Goal: Task Accomplishment & Management: Manage account settings

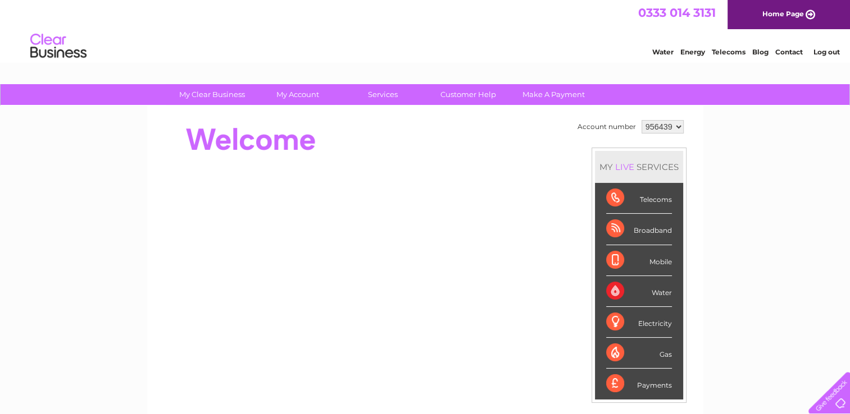
click at [678, 126] on select "956439 957433" at bounding box center [662, 126] width 42 height 13
click at [674, 129] on select "956439 957433" at bounding box center [662, 126] width 42 height 13
select select "957433"
click at [641, 120] on select "956439 957433" at bounding box center [662, 126] width 42 height 13
click at [679, 127] on select "956439 957433" at bounding box center [662, 126] width 42 height 13
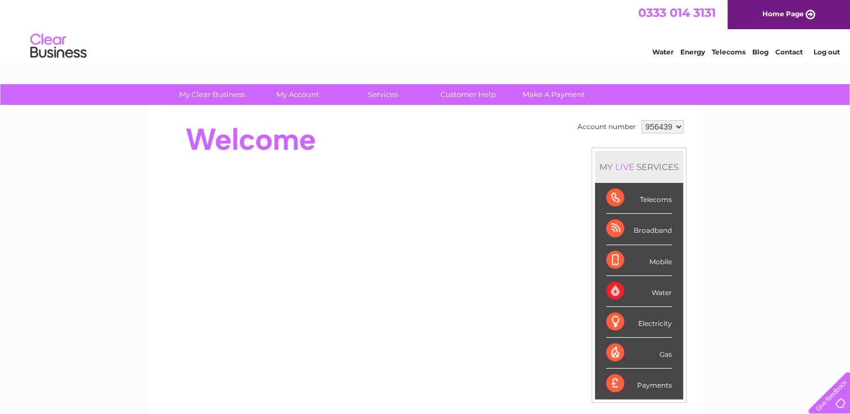
click at [697, 138] on div "Account number 956439 957433 MY LIVE SERVICES Telecoms Broadband Mobile Water E…" at bounding box center [425, 314] width 556 height 417
click at [678, 125] on select "956439 957433" at bounding box center [662, 126] width 42 height 13
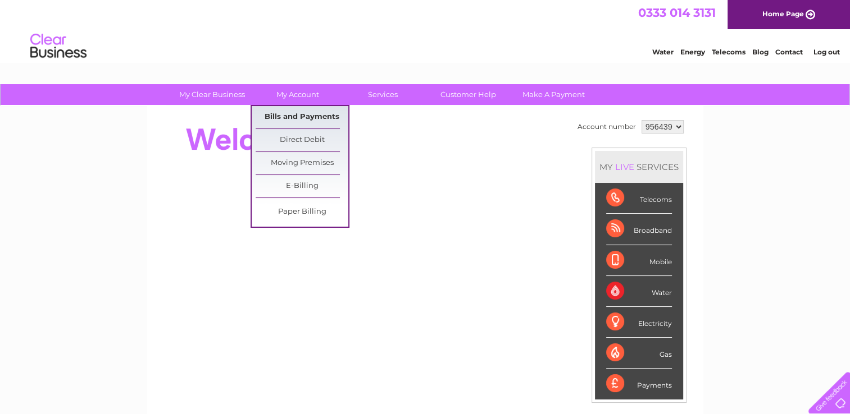
click at [303, 114] on link "Bills and Payments" at bounding box center [301, 117] width 93 height 22
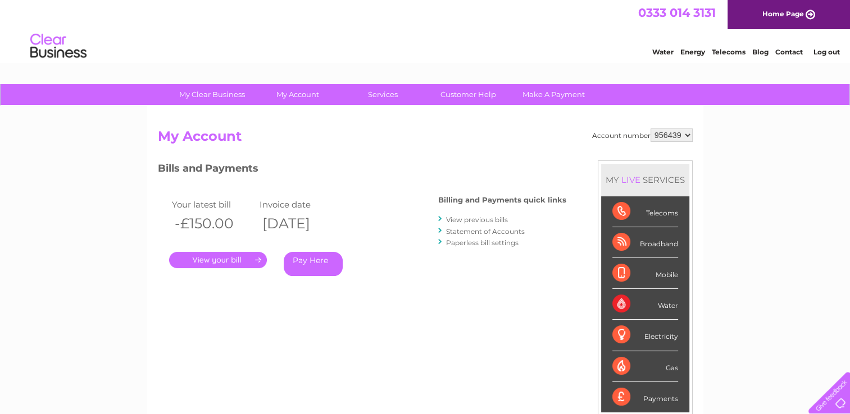
click at [684, 134] on select "956439 957433" at bounding box center [671, 135] width 42 height 13
select select "957433"
click at [650, 129] on select "956439 957433" at bounding box center [671, 135] width 42 height 13
click at [683, 132] on select "956439 957433" at bounding box center [671, 135] width 42 height 13
select select "956439"
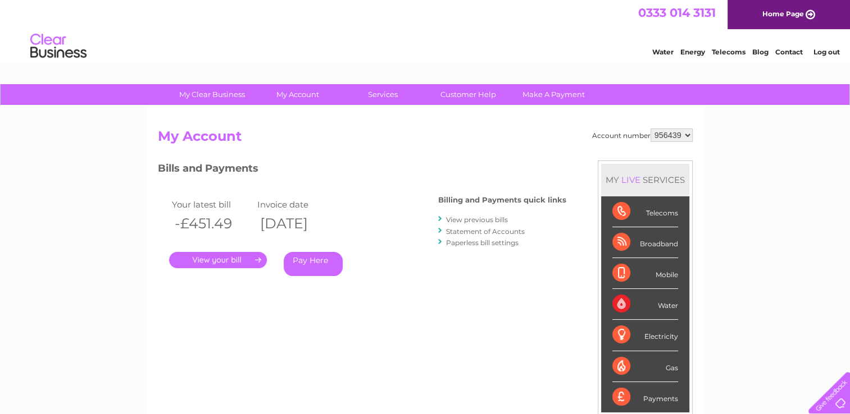
click at [650, 129] on select "956439 957433" at bounding box center [671, 135] width 42 height 13
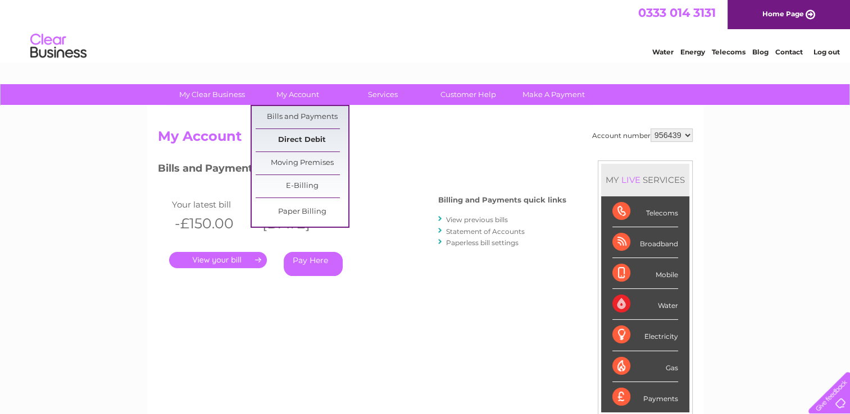
click at [294, 136] on link "Direct Debit" at bounding box center [301, 140] width 93 height 22
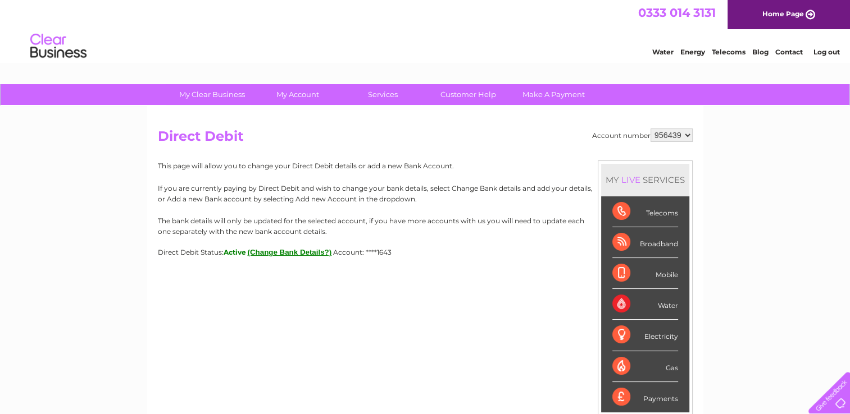
click at [237, 253] on span "Active" at bounding box center [234, 252] width 22 height 8
click at [686, 135] on select "956439 957433" at bounding box center [671, 135] width 42 height 13
select select "957433"
click at [650, 129] on select "956439 957433" at bounding box center [671, 135] width 42 height 13
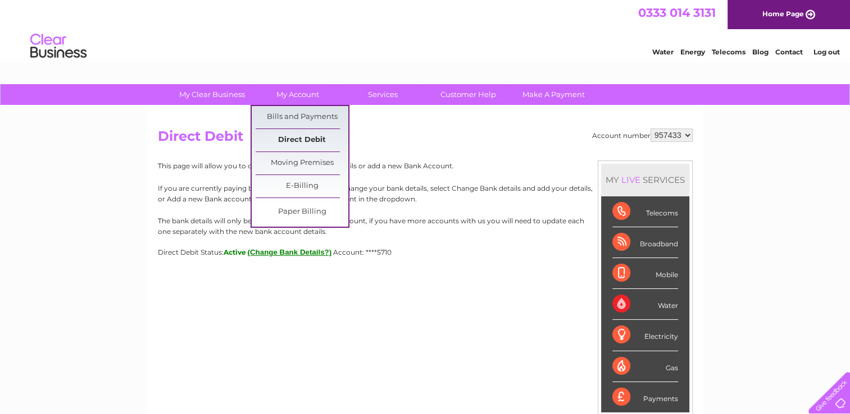
click at [297, 139] on link "Direct Debit" at bounding box center [301, 140] width 93 height 22
click at [300, 94] on link "My Account" at bounding box center [297, 94] width 93 height 21
click at [300, 115] on link "Bills and Payments" at bounding box center [301, 117] width 93 height 22
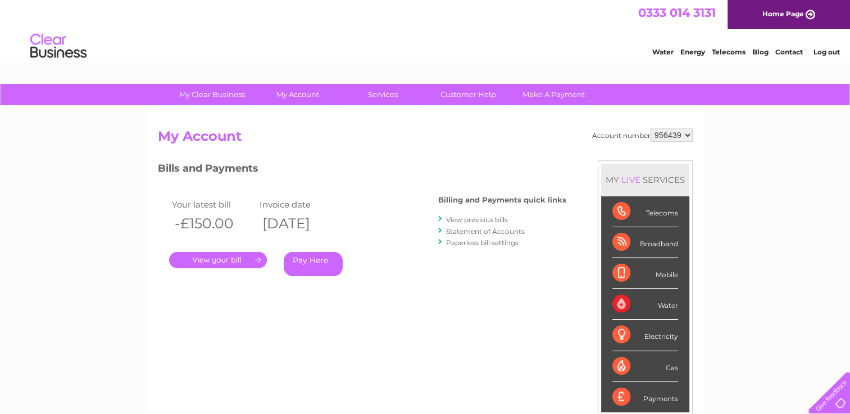
click at [683, 131] on select "956439 957433" at bounding box center [671, 135] width 42 height 13
select select "957433"
click at [650, 129] on select "956439 957433" at bounding box center [671, 135] width 42 height 13
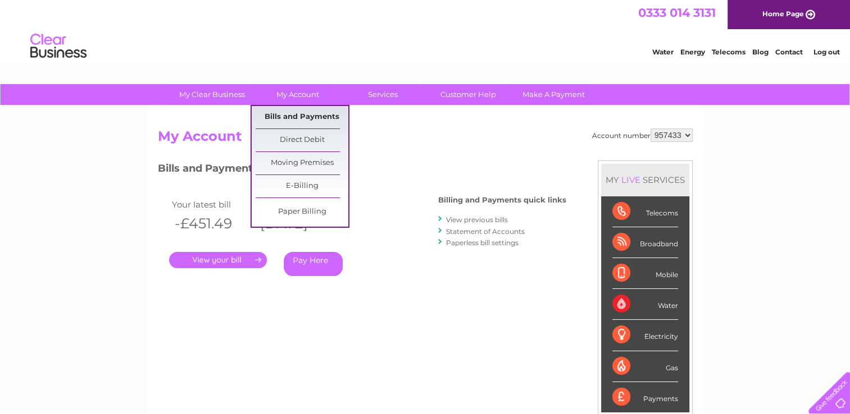
click at [310, 114] on link "Bills and Payments" at bounding box center [301, 117] width 93 height 22
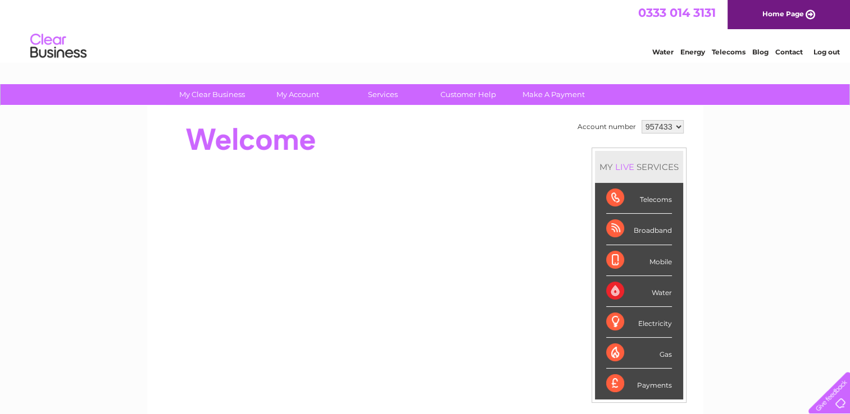
click at [676, 125] on select "956439 957433" at bounding box center [662, 126] width 42 height 13
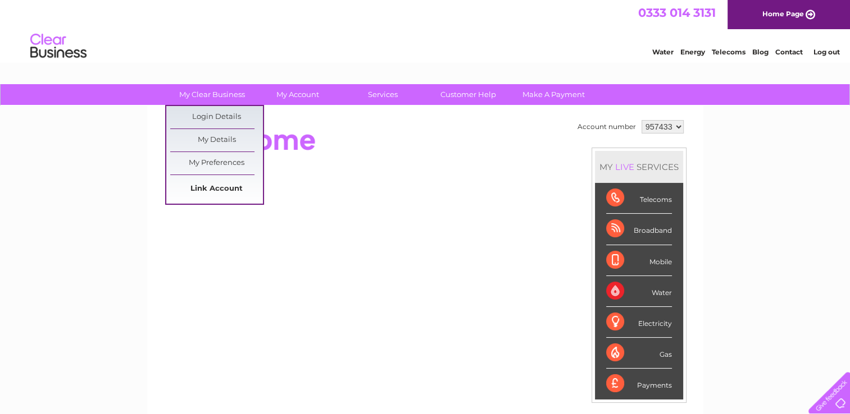
click at [207, 189] on link "Link Account" at bounding box center [216, 189] width 93 height 22
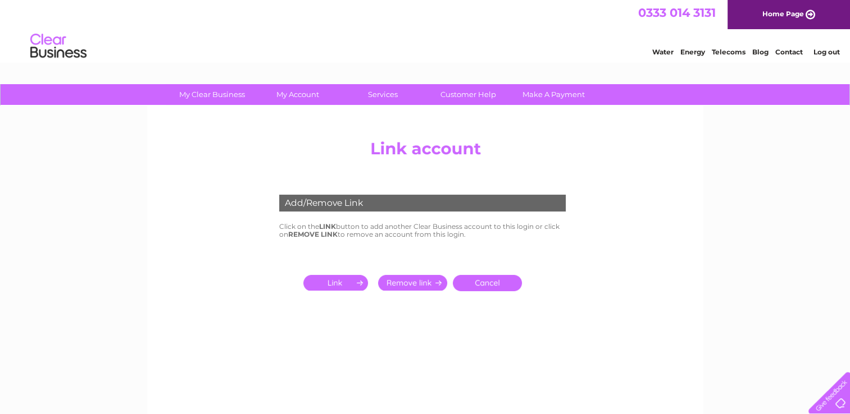
click at [343, 286] on input "submit" at bounding box center [337, 283] width 69 height 16
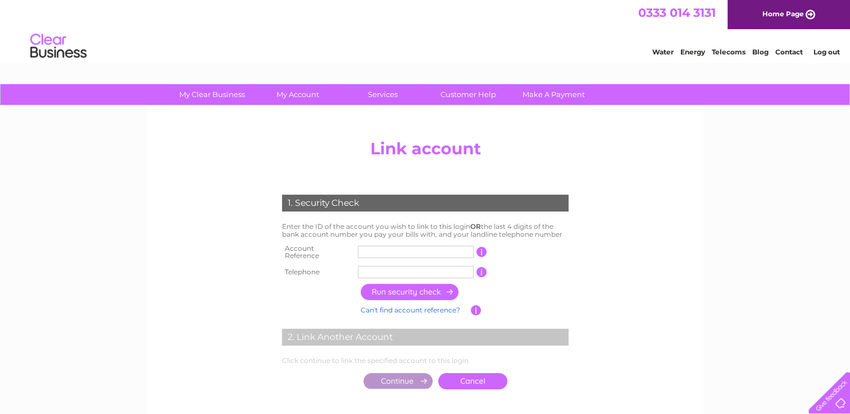
click at [368, 246] on input "text" at bounding box center [416, 252] width 116 height 12
type input "CB956439"
type input "01313377936"
drag, startPoint x: 400, startPoint y: 246, endPoint x: 348, endPoint y: 242, distance: 52.4
click at [348, 242] on tr "Account Reference CB956439 This should appear at the top of your bill and its t…" at bounding box center [425, 252] width 292 height 22
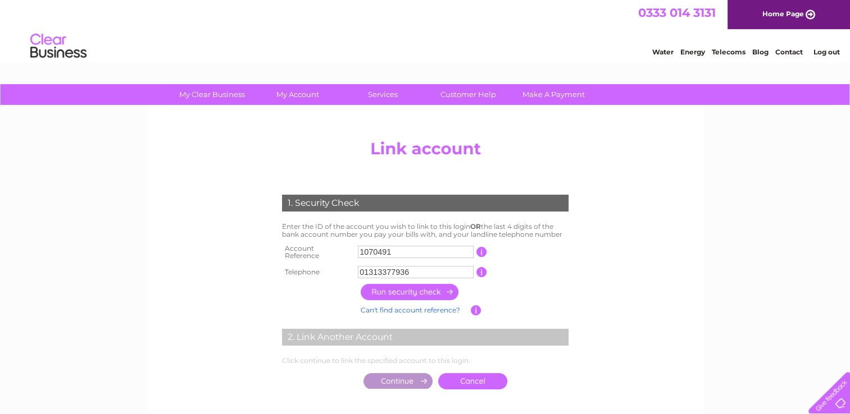
type input "1070491"
click at [406, 288] on input "button" at bounding box center [409, 292] width 99 height 16
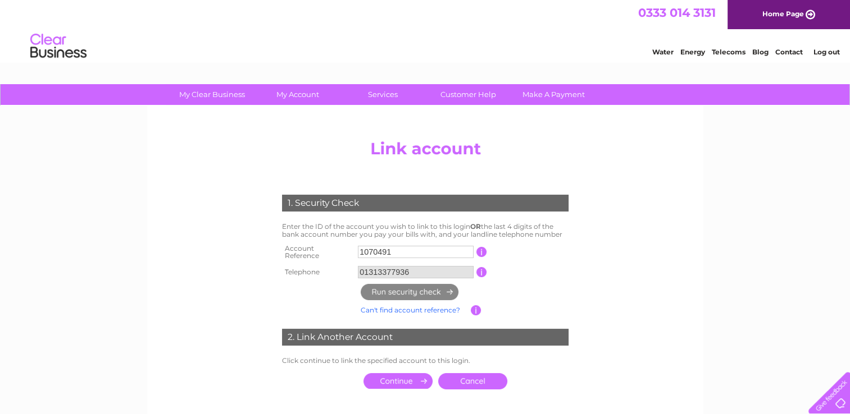
click at [393, 380] on input "submit" at bounding box center [397, 381] width 69 height 16
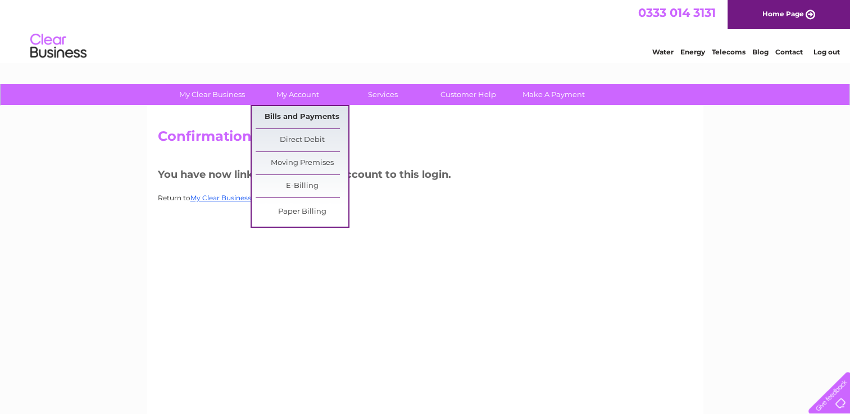
click at [293, 116] on link "Bills and Payments" at bounding box center [301, 117] width 93 height 22
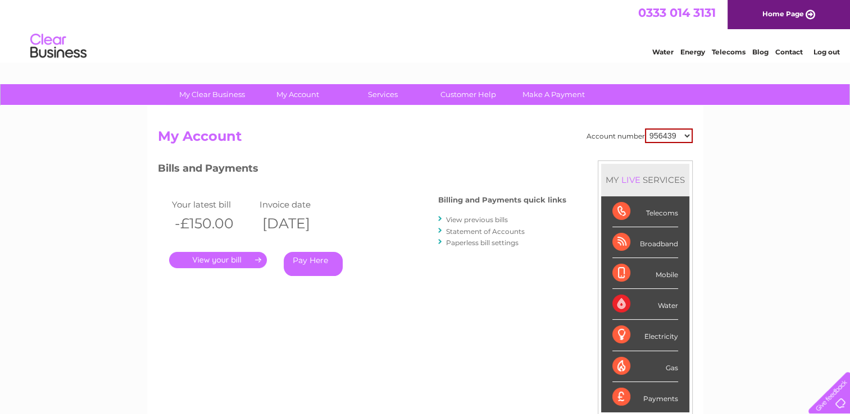
click at [684, 134] on select "956439 957433 1070491" at bounding box center [669, 136] width 48 height 15
click at [476, 137] on h2 "My Account" at bounding box center [425, 139] width 535 height 21
click at [687, 136] on select "956439 957433 1070491" at bounding box center [669, 136] width 48 height 15
select select "957433"
click at [645, 129] on select "956439 957433 1070491" at bounding box center [669, 136] width 48 height 15
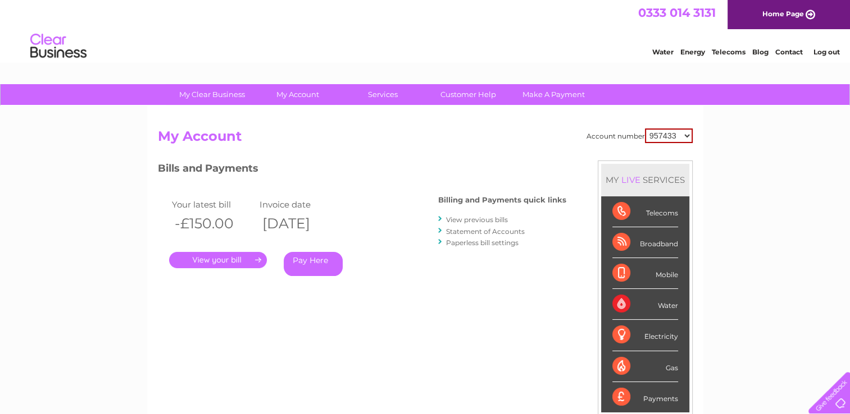
click at [684, 134] on select "956439 957433 1070491" at bounding box center [669, 136] width 48 height 15
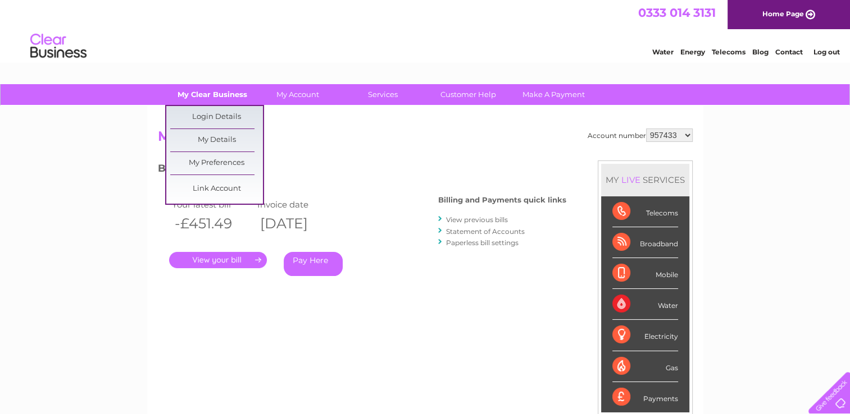
drag, startPoint x: 232, startPoint y: 93, endPoint x: 224, endPoint y: 113, distance: 21.7
click at [231, 93] on link "My Clear Business" at bounding box center [212, 94] width 93 height 21
click at [227, 184] on link "Link Account" at bounding box center [216, 189] width 93 height 22
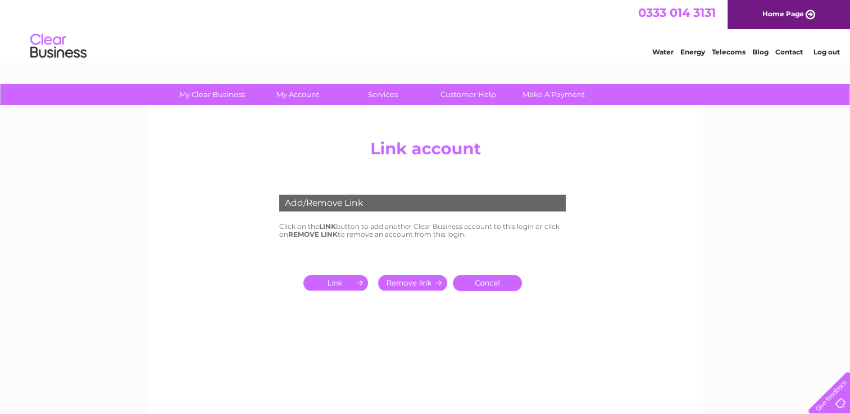
click at [342, 283] on input "submit" at bounding box center [337, 283] width 69 height 16
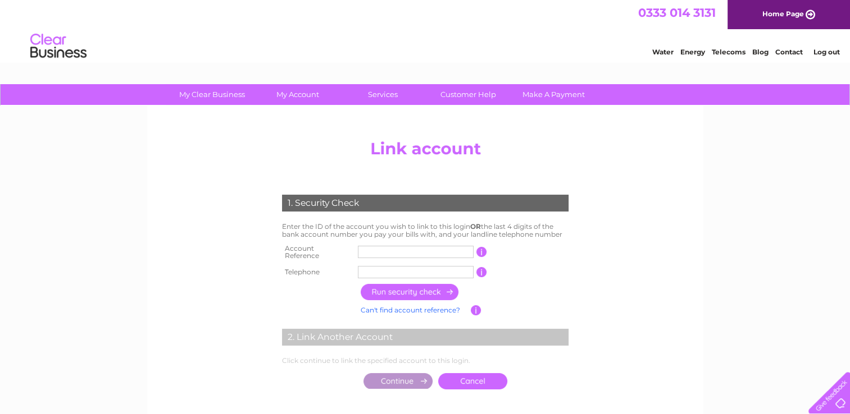
click at [368, 251] on input "text" at bounding box center [416, 252] width 116 height 12
type input "3032249"
click at [390, 268] on input "text" at bounding box center [416, 272] width 116 height 12
type input "01313377936"
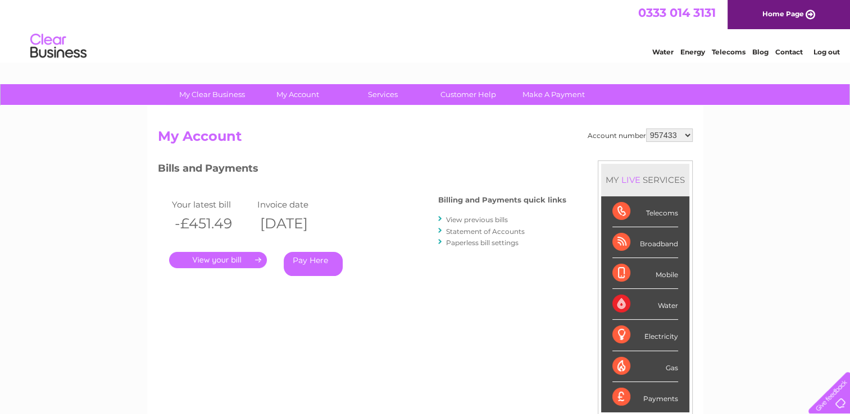
click at [689, 138] on select "956439 957433 1070491" at bounding box center [669, 135] width 47 height 13
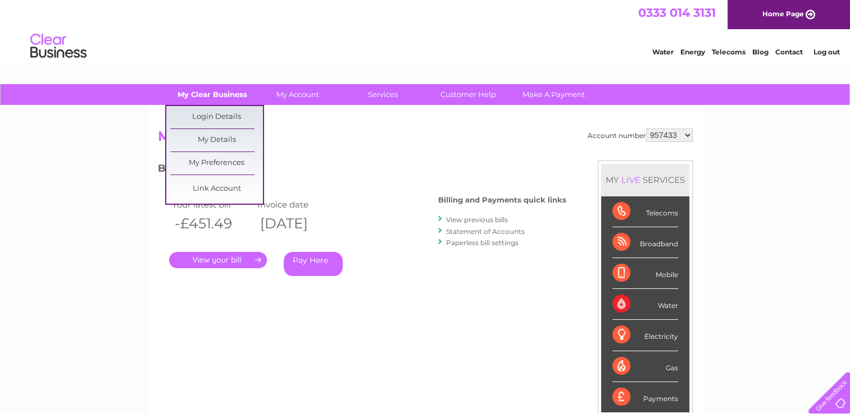
click at [229, 94] on link "My Clear Business" at bounding box center [212, 94] width 93 height 21
click at [213, 190] on link "Link Account" at bounding box center [216, 189] width 93 height 22
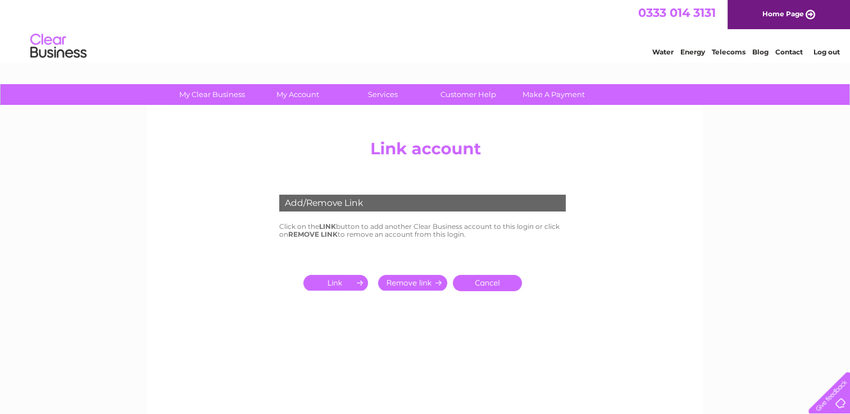
click at [345, 280] on input "submit" at bounding box center [337, 283] width 69 height 16
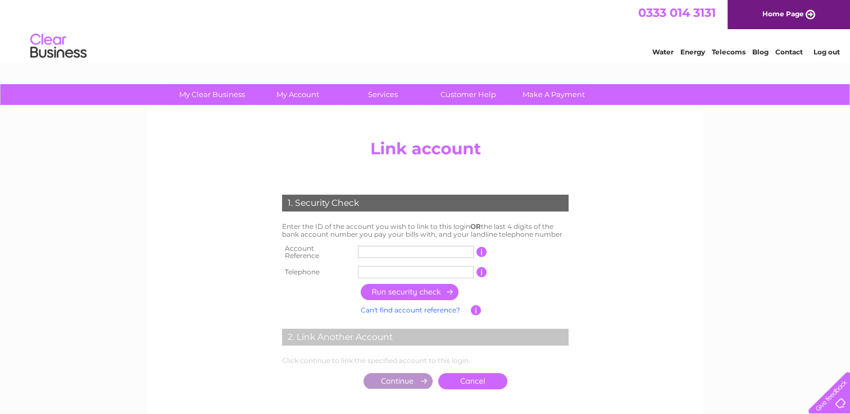
click at [367, 253] on input "text" at bounding box center [416, 252] width 116 height 12
type input "3032249"
type input "01313377936"
click at [406, 289] on input "button" at bounding box center [409, 292] width 99 height 16
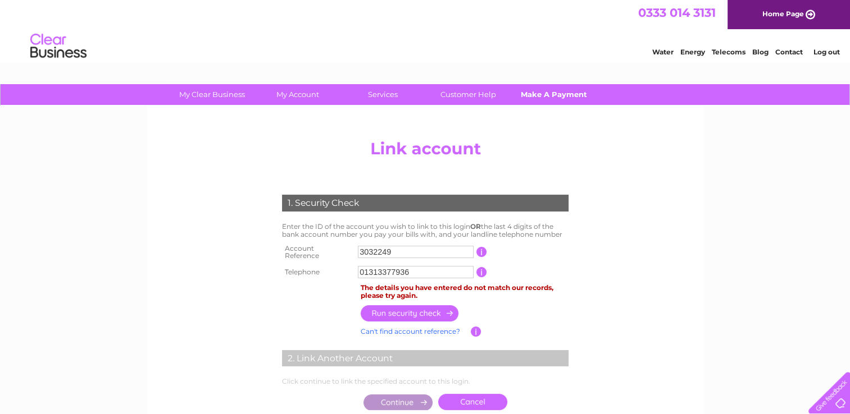
drag, startPoint x: 77, startPoint y: 1, endPoint x: 579, endPoint y: 102, distance: 512.1
click at [579, 102] on link "Make A Payment" at bounding box center [553, 94] width 93 height 21
